Goal: Task Accomplishment & Management: Manage account settings

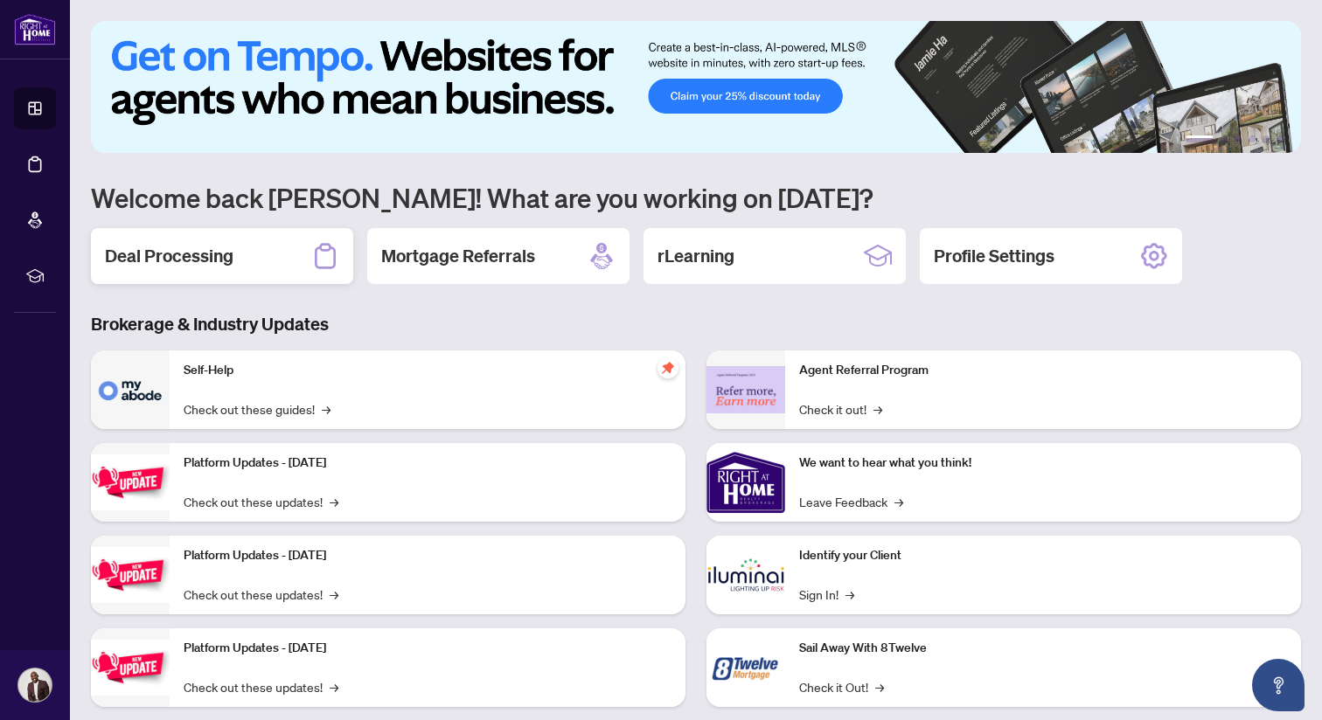
click at [242, 267] on div "Deal Processing" at bounding box center [222, 256] width 262 height 56
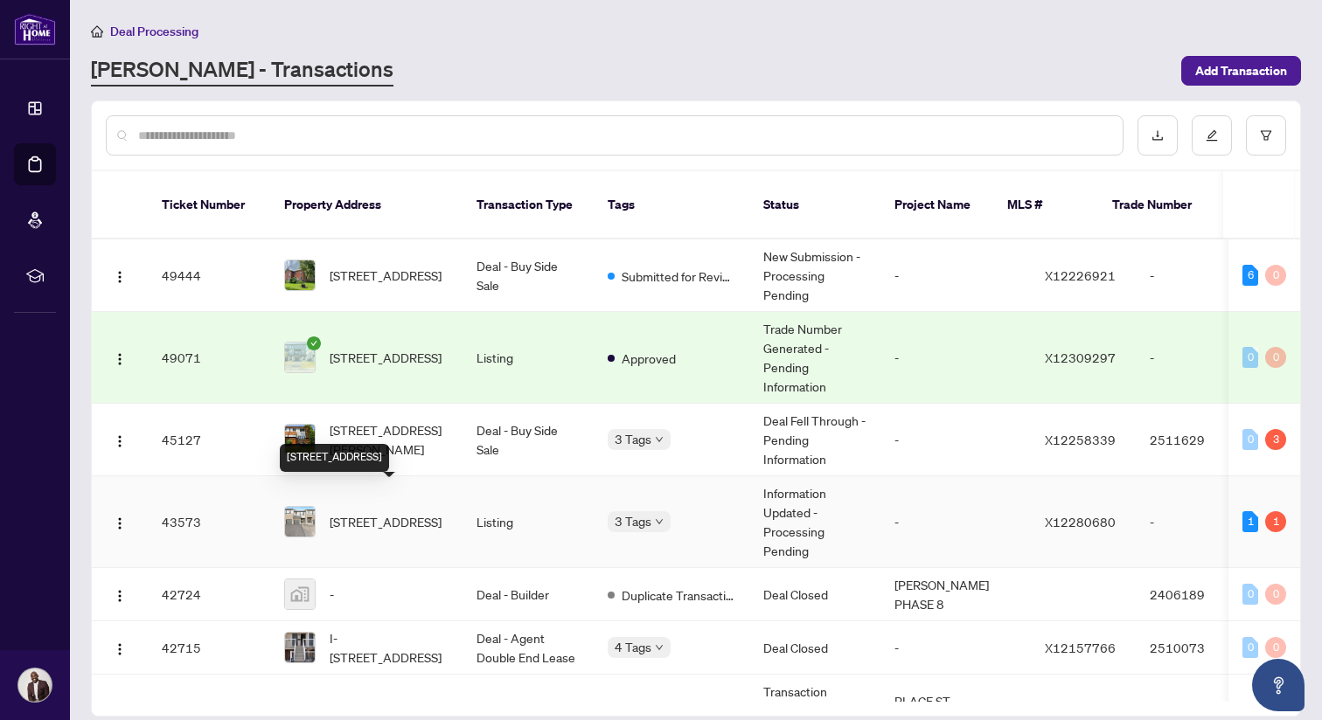
click at [405, 518] on span "[STREET_ADDRESS]" at bounding box center [386, 521] width 112 height 19
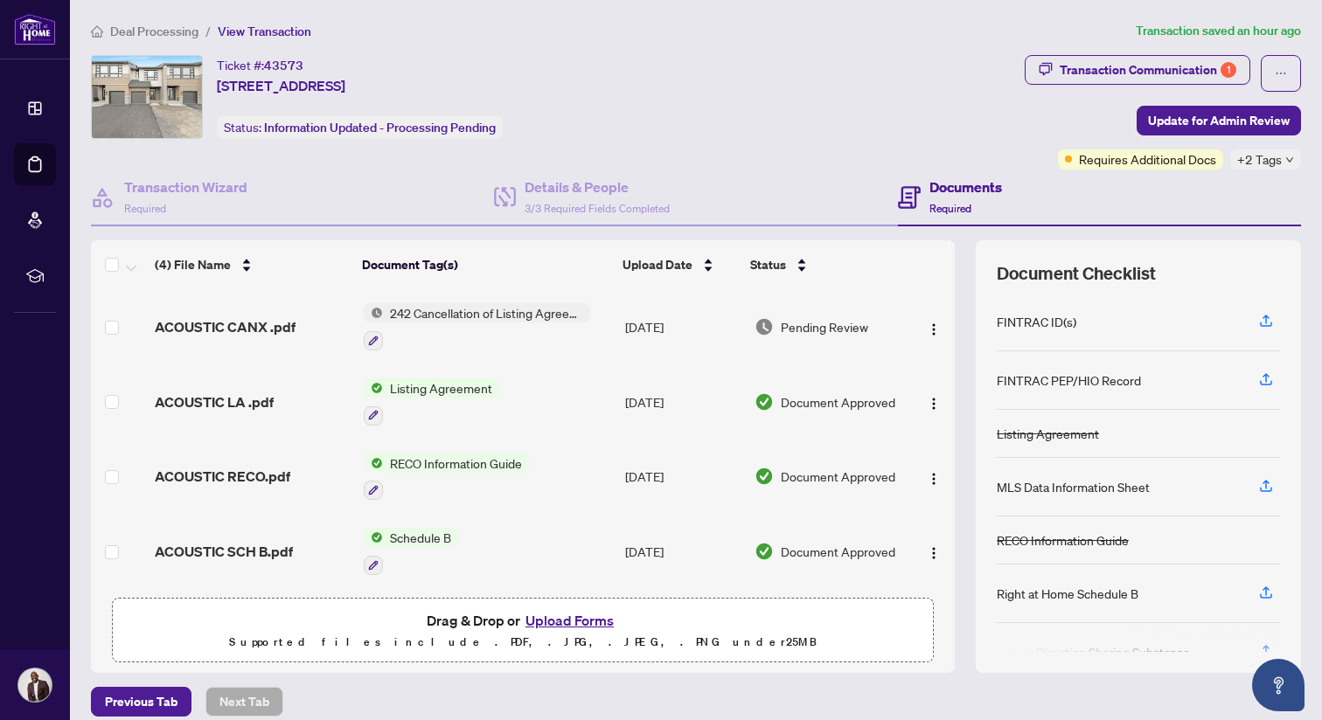
scroll to position [3, 0]
click at [564, 612] on button "Upload Forms" at bounding box center [569, 620] width 99 height 23
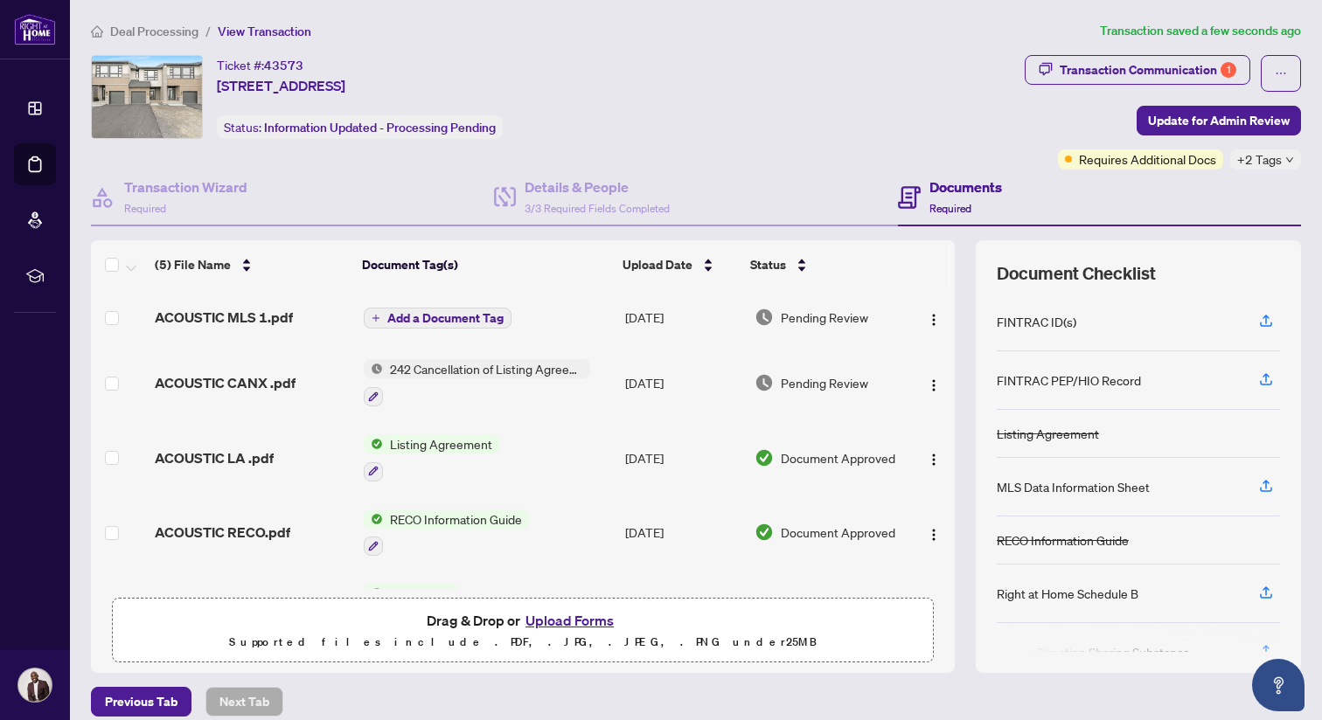
click at [433, 312] on span "Add a Document Tag" at bounding box center [445, 318] width 116 height 12
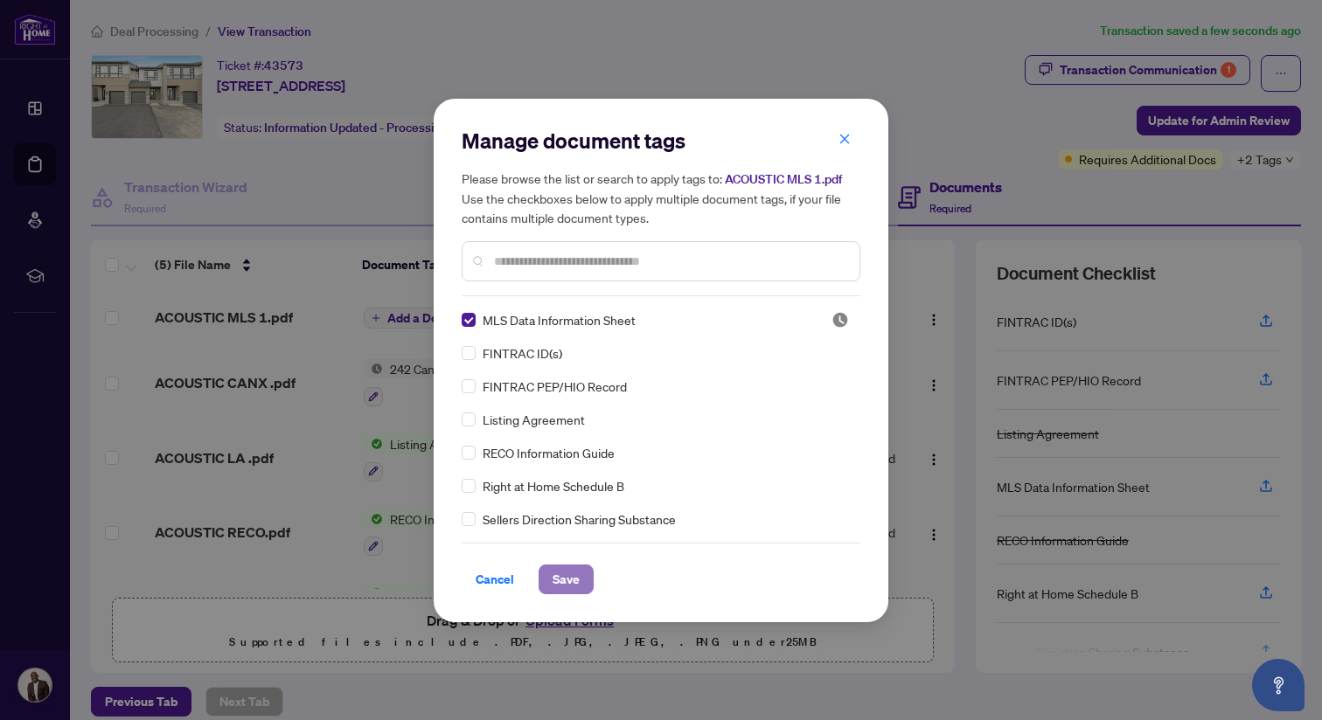
click at [556, 580] on span "Save" at bounding box center [566, 580] width 27 height 28
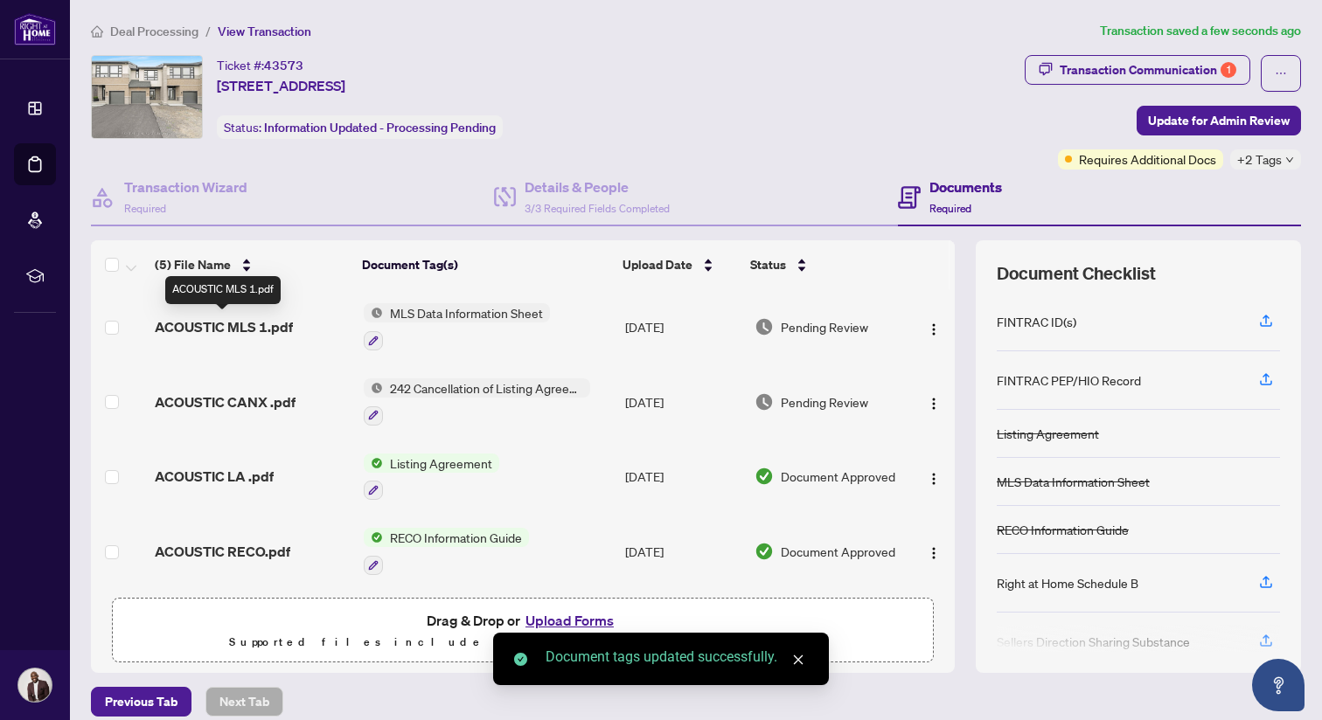
click at [252, 319] on span "ACOUSTIC MLS 1.pdf" at bounding box center [224, 326] width 138 height 21
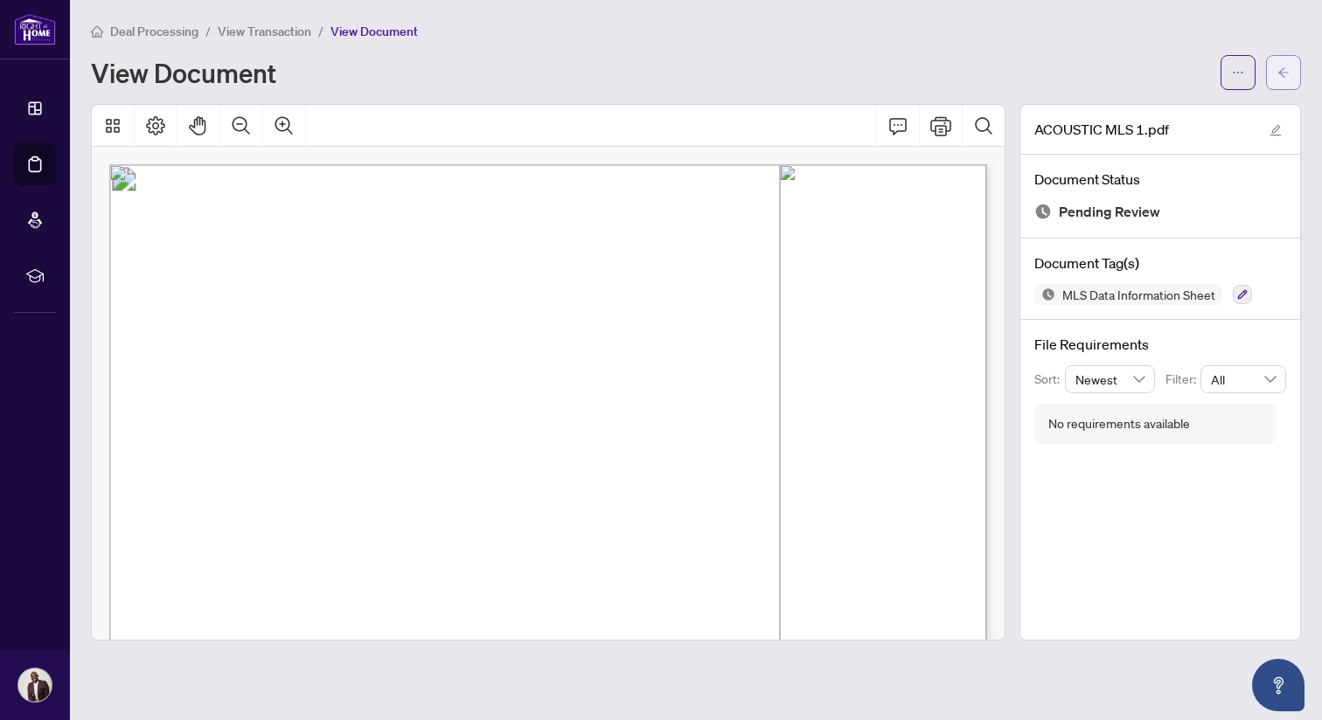
click at [1286, 66] on icon "arrow-left" at bounding box center [1283, 72] width 12 height 12
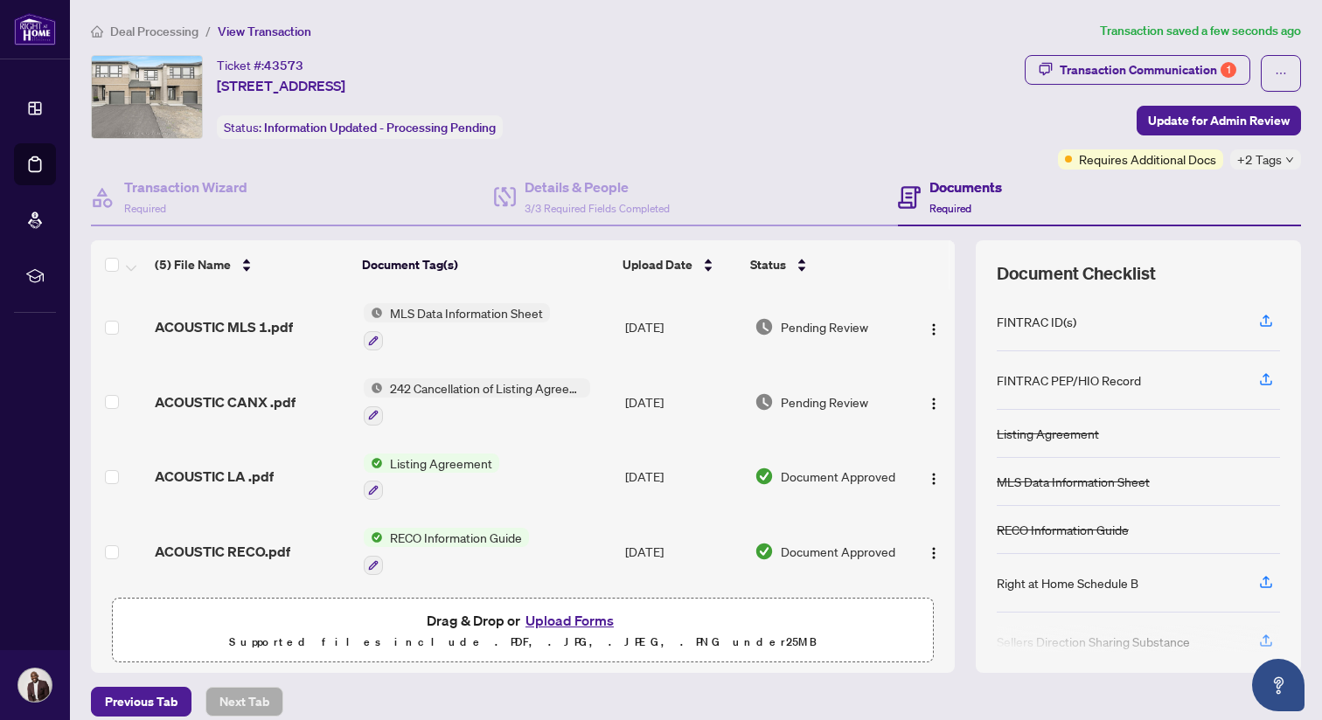
scroll to position [77, 0]
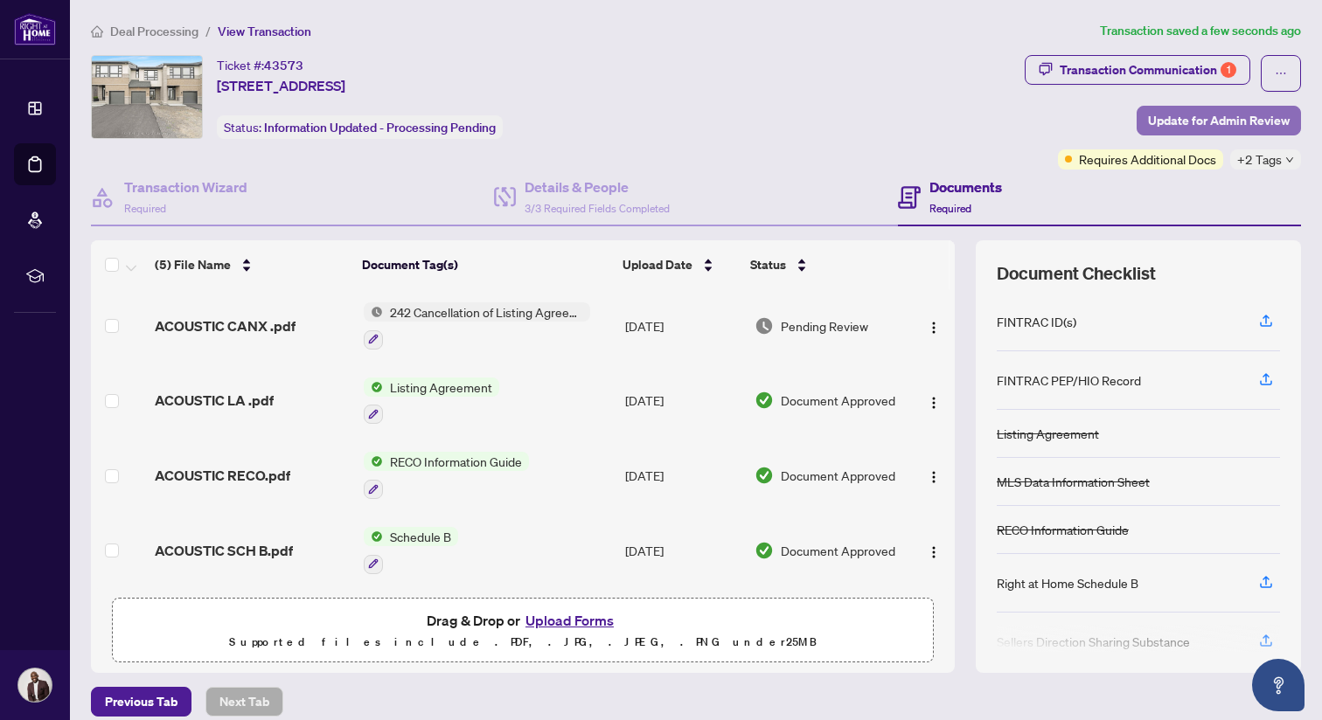
click at [1232, 122] on span "Update for Admin Review" at bounding box center [1219, 121] width 142 height 28
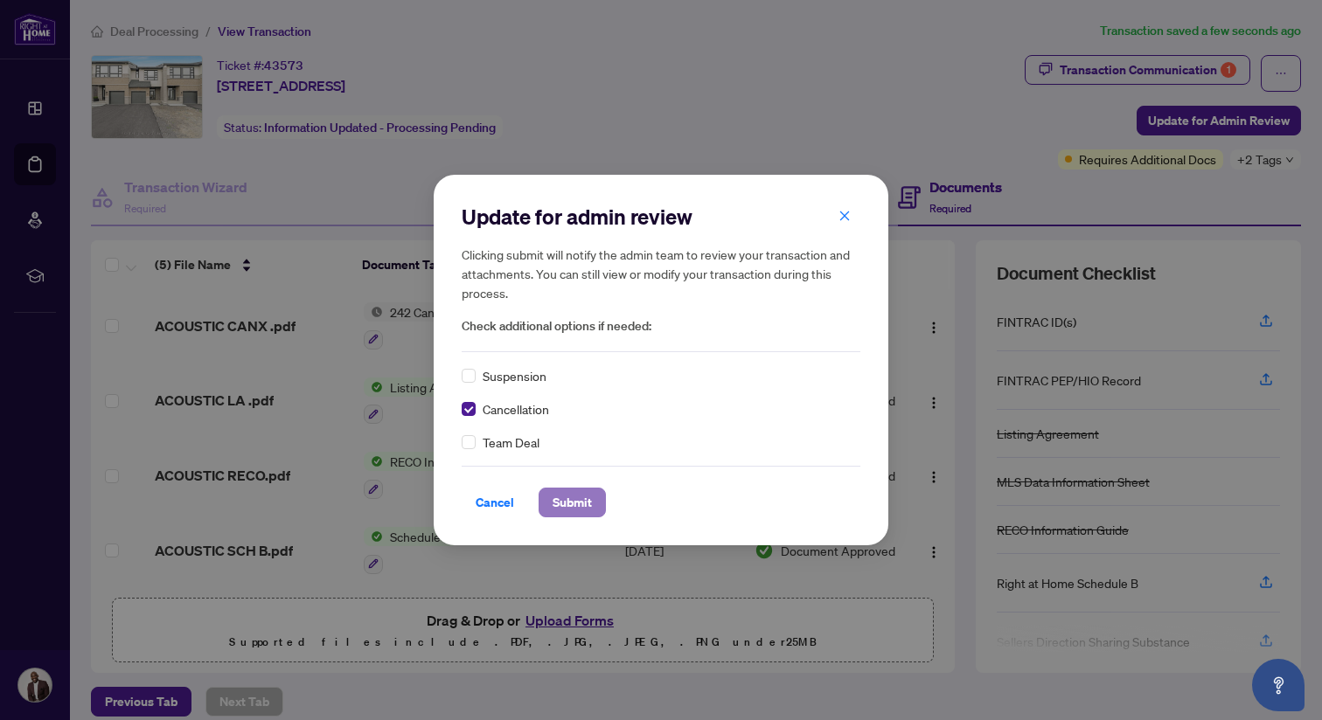
click at [553, 497] on span "Submit" at bounding box center [572, 503] width 39 height 28
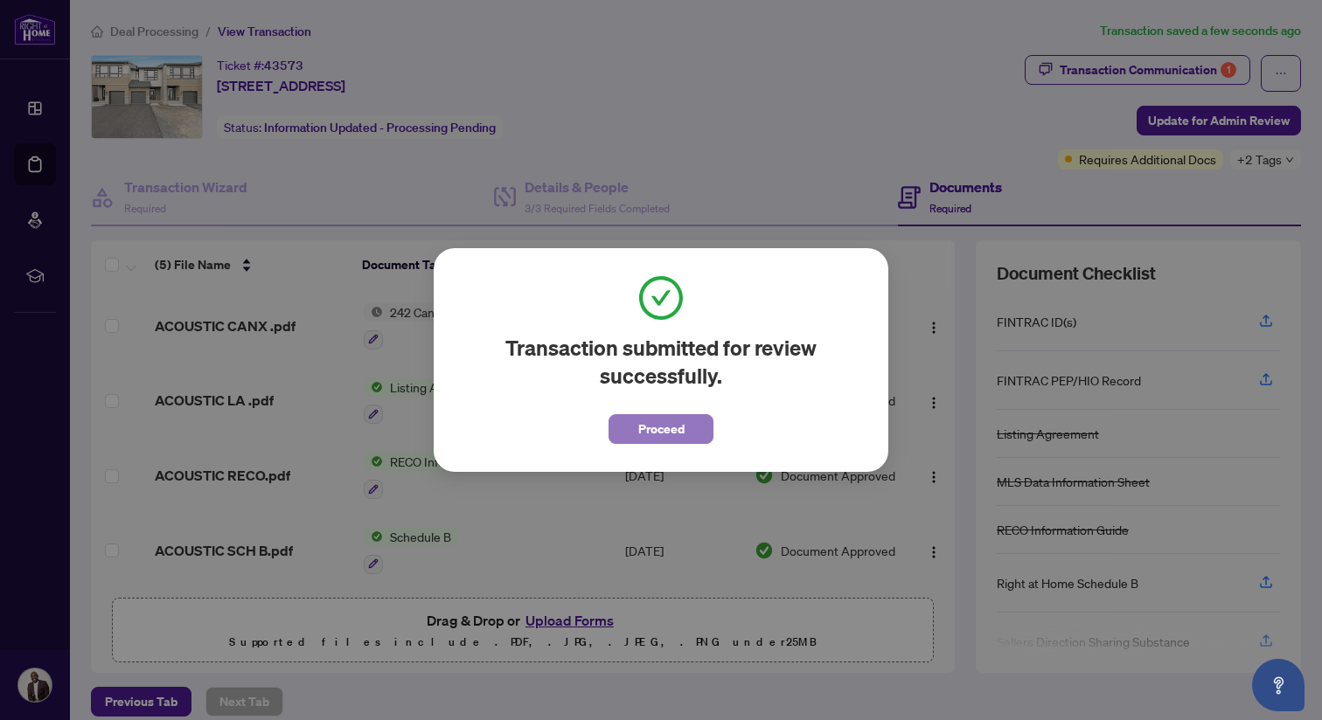
click at [639, 424] on span "Proceed" at bounding box center [661, 429] width 46 height 28
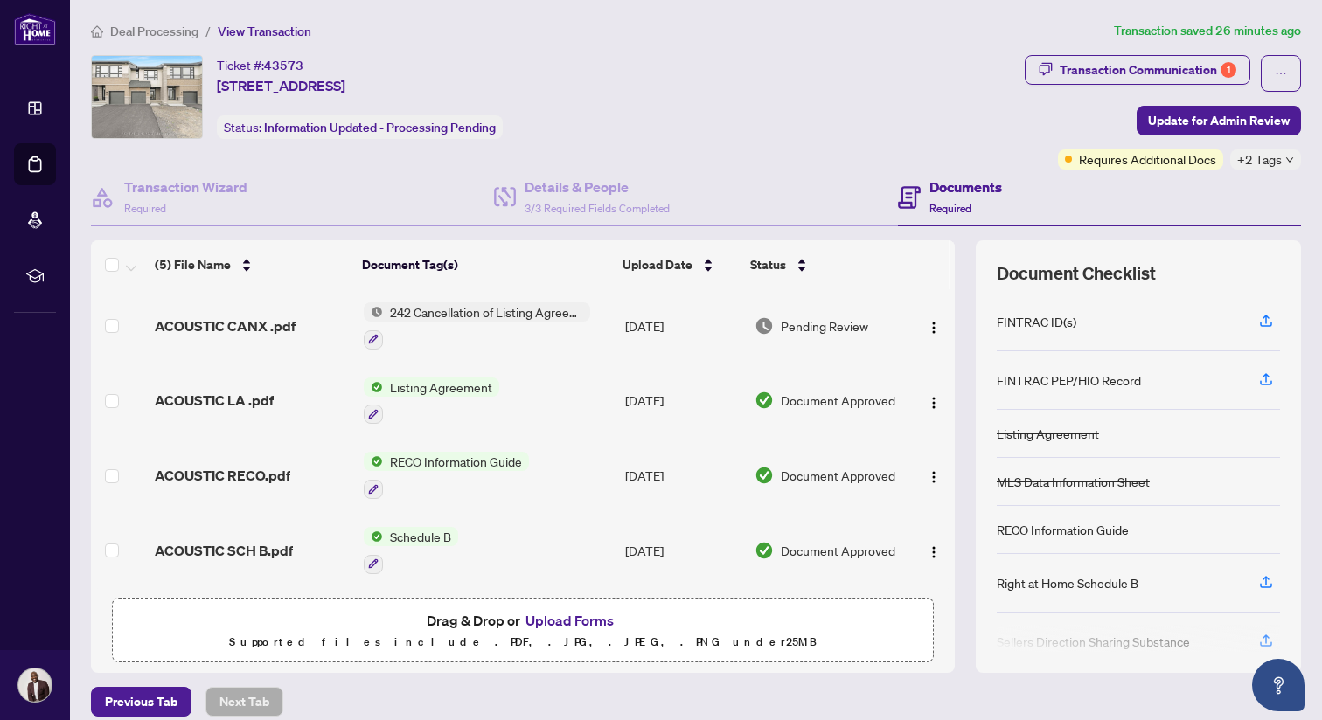
scroll to position [0, 0]
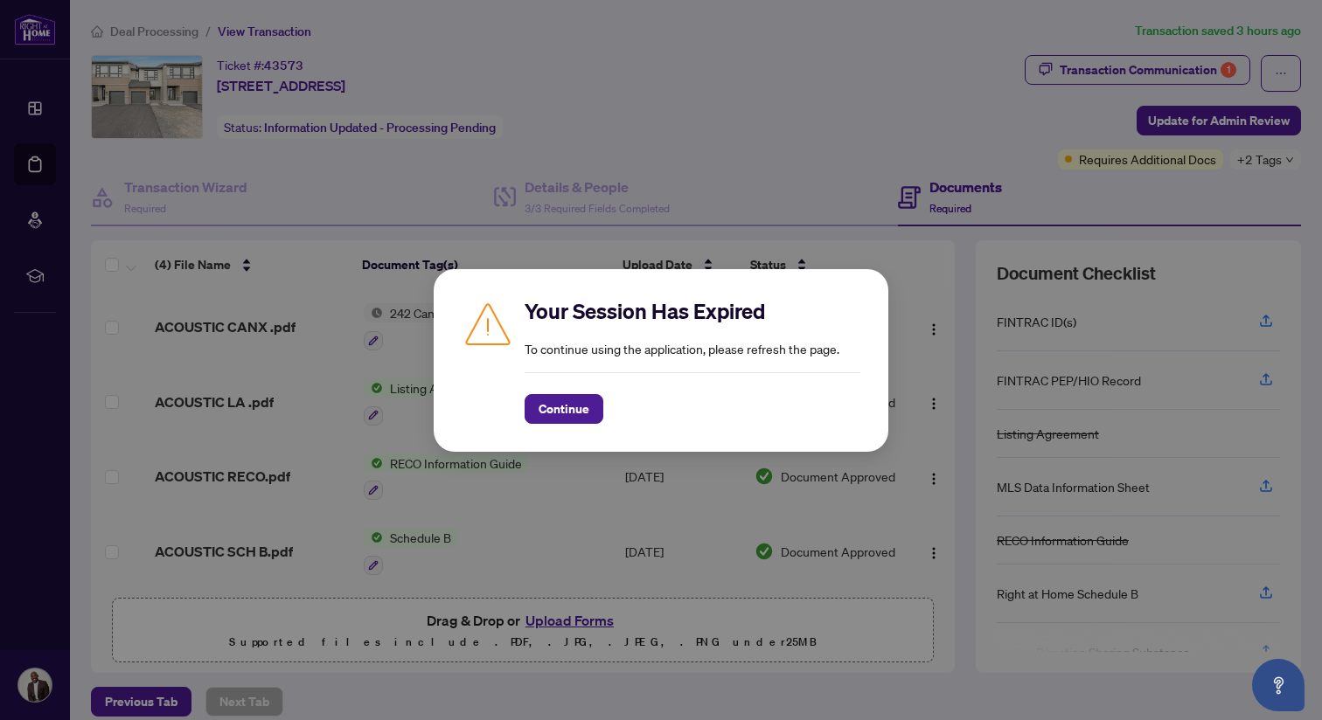
scroll to position [14, 0]
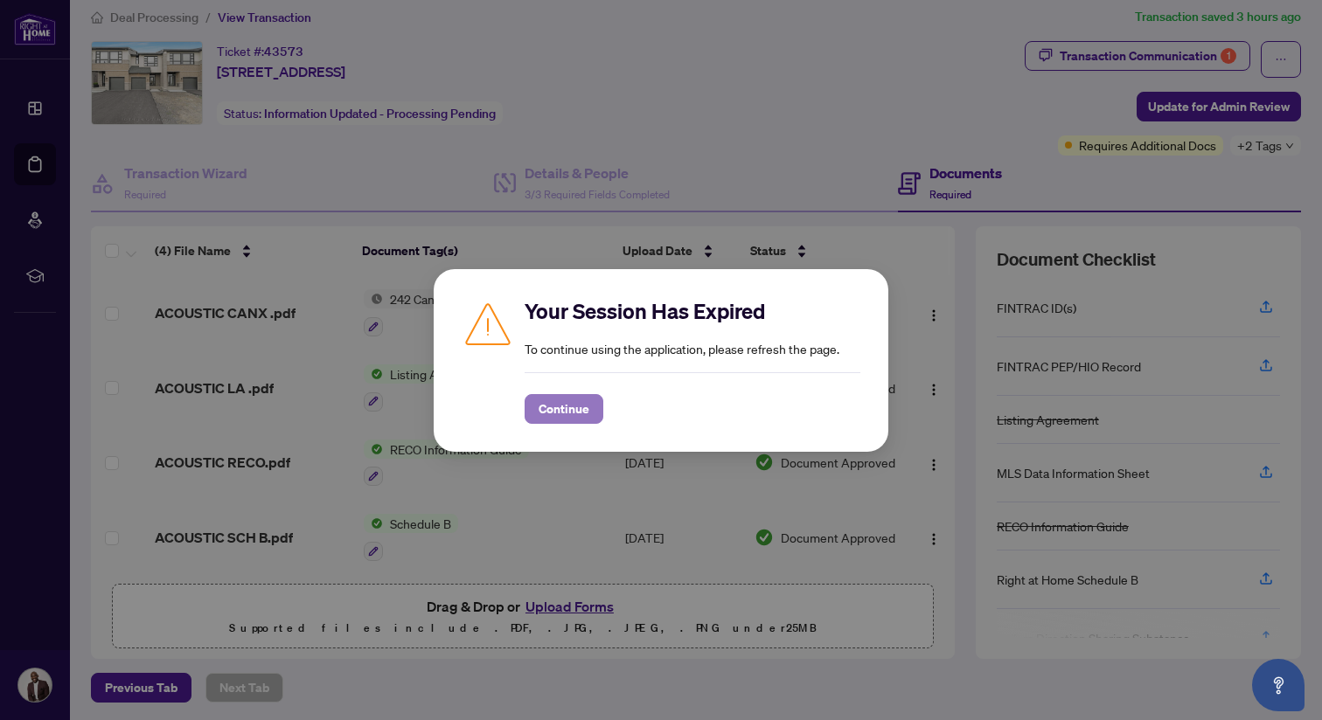
click at [553, 420] on span "Continue" at bounding box center [564, 409] width 51 height 28
